Goal: Task Accomplishment & Management: Manage account settings

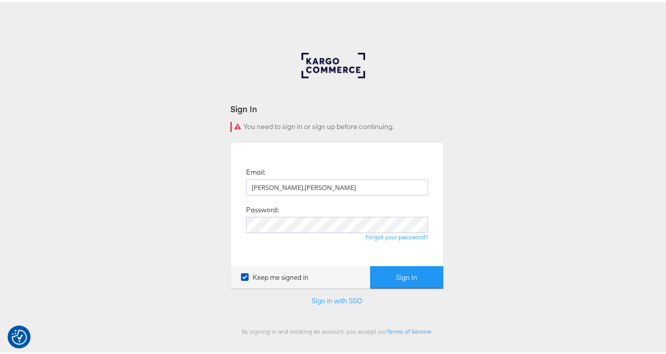
type input "namit.kumar@kargo.com"
click at [370, 264] on button "Sign In" at bounding box center [406, 275] width 73 height 23
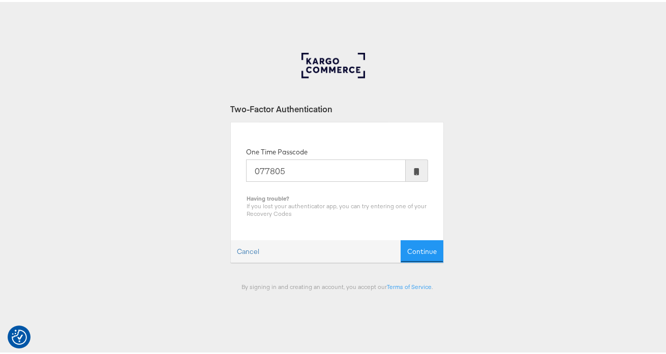
type input "077805"
click at [401, 238] on button "Continue" at bounding box center [422, 249] width 43 height 23
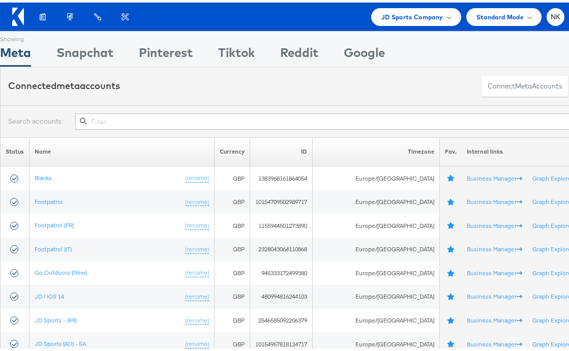
drag, startPoint x: 160, startPoint y: 25, endPoint x: 145, endPoint y: 24, distance: 14.3
click at [160, 26] on div "Products Product Catalogs Enhance Your Product Catalog, Map Them to Publishers,…" at bounding box center [288, 14] width 577 height 28
click at [381, 17] on span "JD Sports Company" at bounding box center [412, 14] width 62 height 11
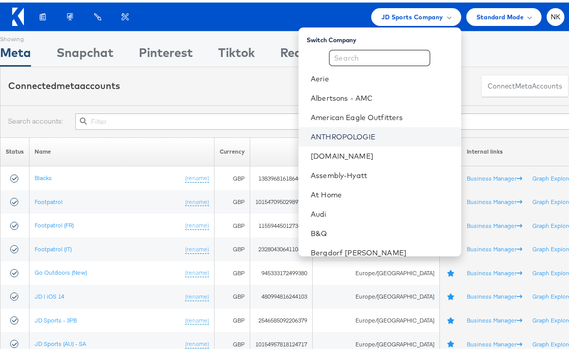
click at [348, 130] on link "ANTHROPOLOGIE" at bounding box center [382, 134] width 142 height 10
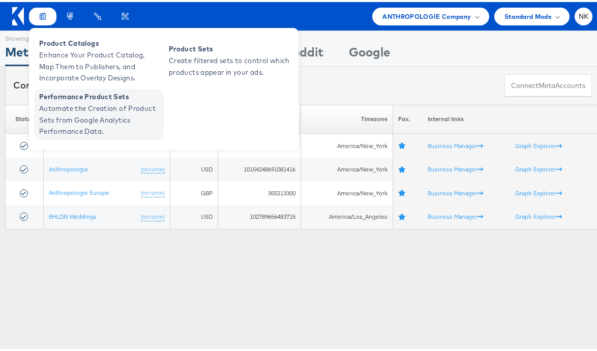
click at [72, 99] on span "Performance Product Sets" at bounding box center [100, 95] width 122 height 12
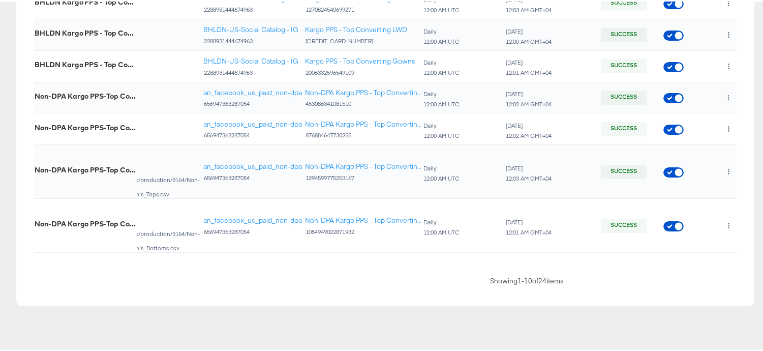
scroll to position [0, 208]
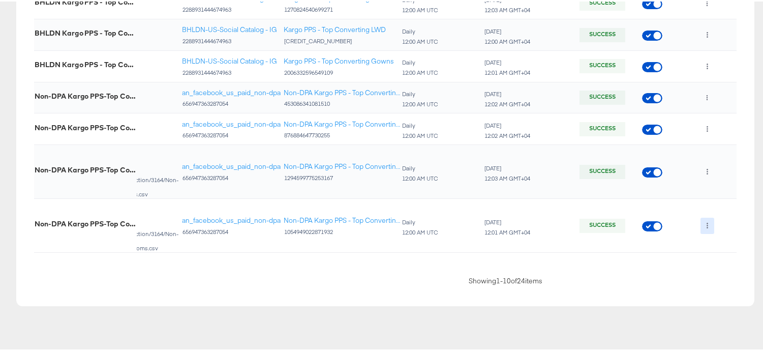
click at [604, 221] on icon "button" at bounding box center [708, 224] width 6 height 6
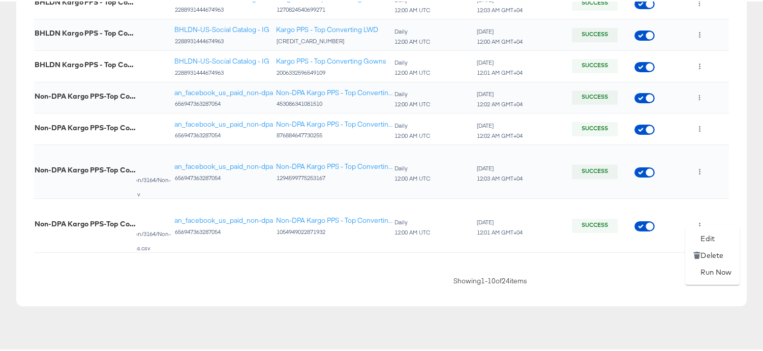
click at [604, 0] on div at bounding box center [385, 0] width 771 height 0
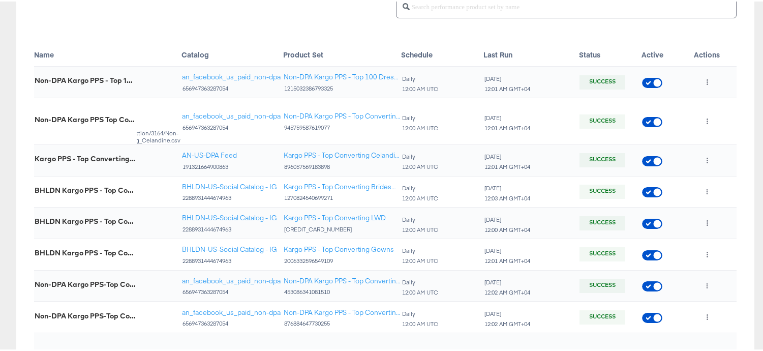
scroll to position [122, 0]
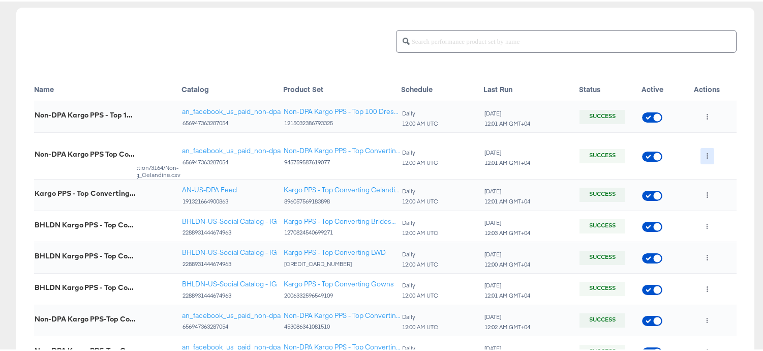
click at [604, 157] on icon "button" at bounding box center [708, 155] width 6 height 6
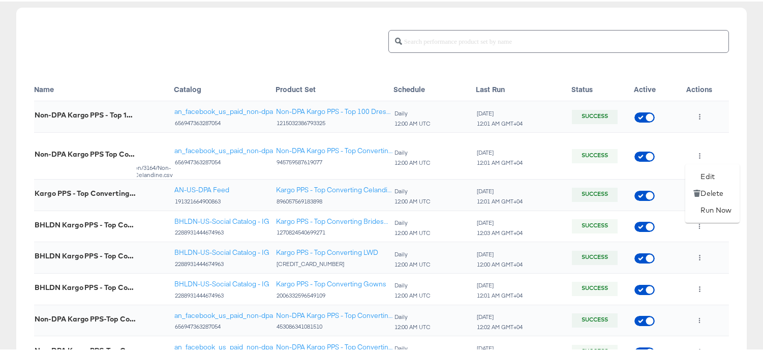
click at [577, 0] on div at bounding box center [385, 0] width 771 height 0
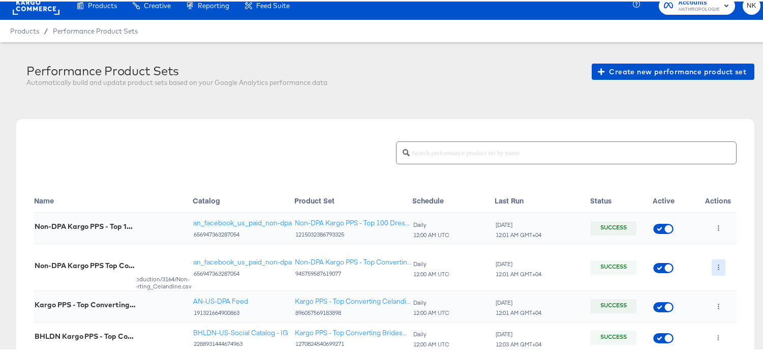
scroll to position [0, 0]
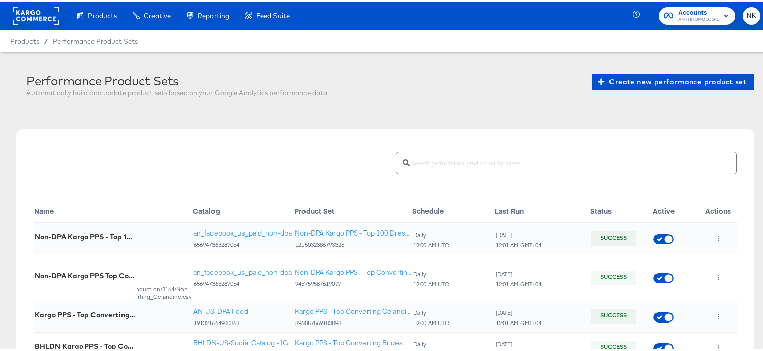
click at [39, 17] on rect at bounding box center [36, 14] width 47 height 18
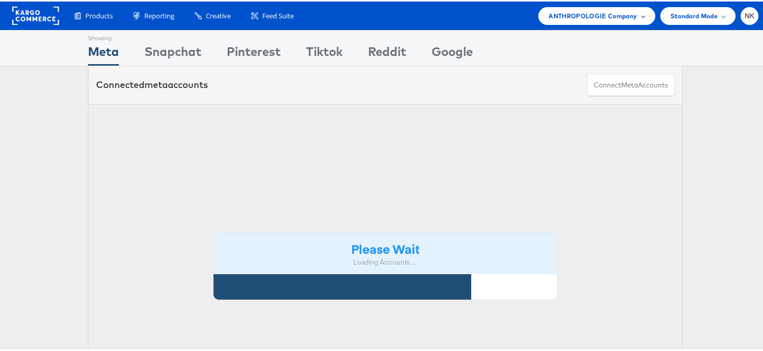
click at [619, 19] on span "ANTHROPOLOGIE Company" at bounding box center [593, 14] width 88 height 11
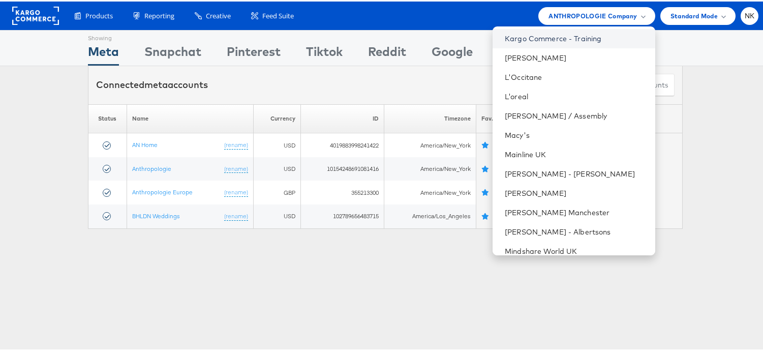
scroll to position [538, 0]
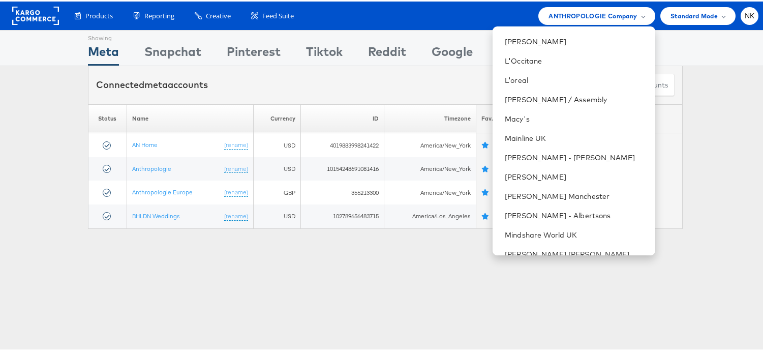
click at [48, 18] on rect at bounding box center [35, 14] width 47 height 18
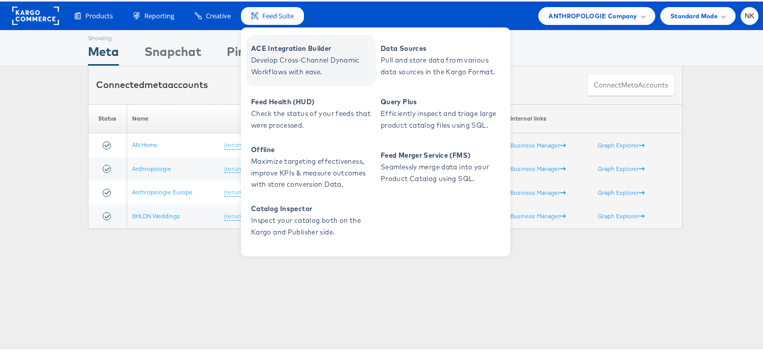
click at [268, 46] on span "ACE Integration Builder" at bounding box center [312, 47] width 122 height 12
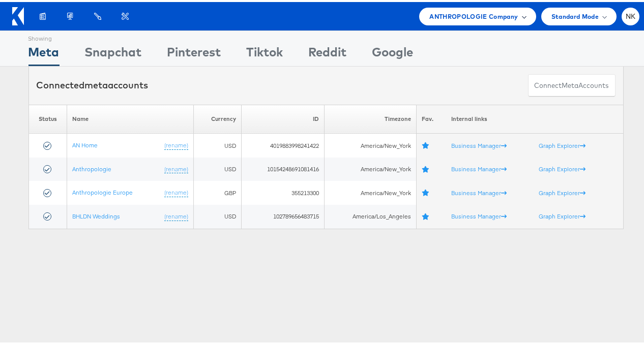
click at [485, 19] on div "ANTHROPOLOGIE Company" at bounding box center [477, 15] width 116 height 18
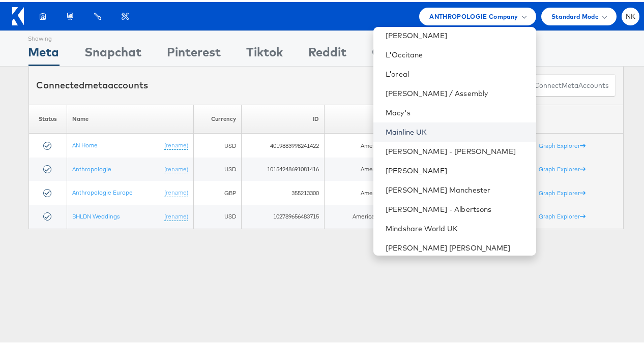
scroll to position [558, 0]
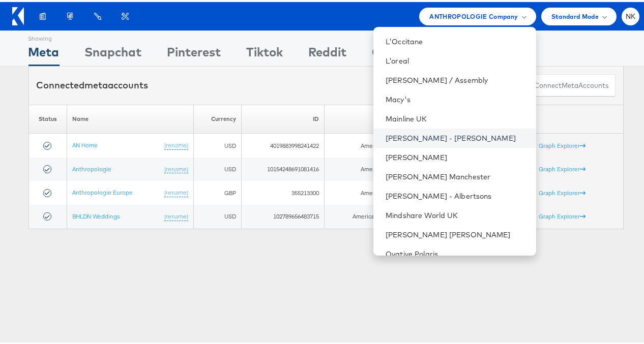
click at [429, 136] on link "[PERSON_NAME] - [PERSON_NAME]" at bounding box center [456, 136] width 142 height 10
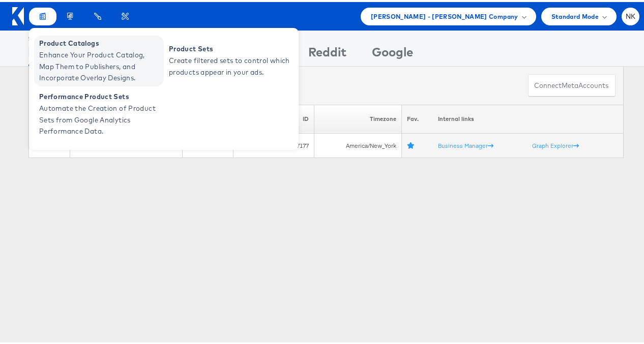
click at [51, 41] on span "Product Catalogs" at bounding box center [100, 42] width 122 height 12
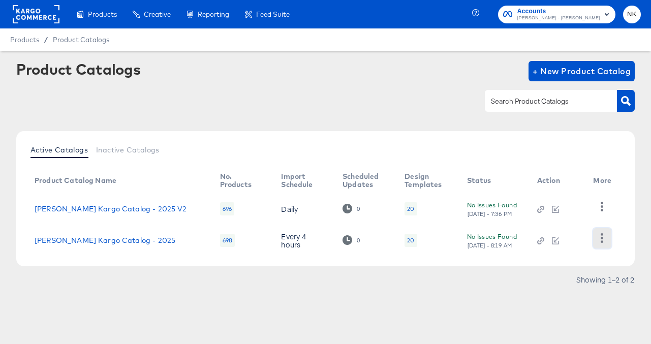
click at [598, 239] on icon "button" at bounding box center [602, 238] width 10 height 10
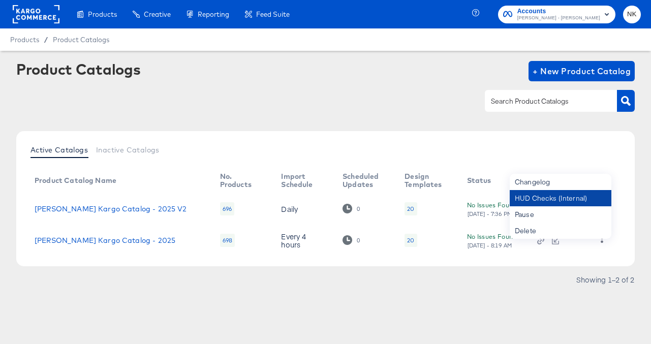
click at [558, 203] on div "HUD Checks (Internal)" at bounding box center [561, 198] width 102 height 16
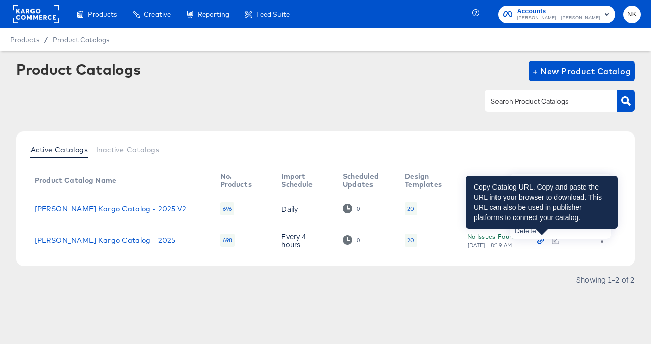
click at [540, 245] on icon "button" at bounding box center [539, 242] width 5 height 5
